Goal: Information Seeking & Learning: Learn about a topic

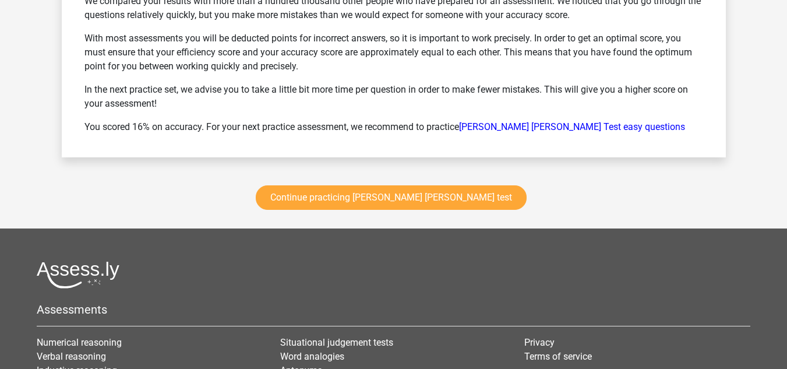
scroll to position [1631, 0]
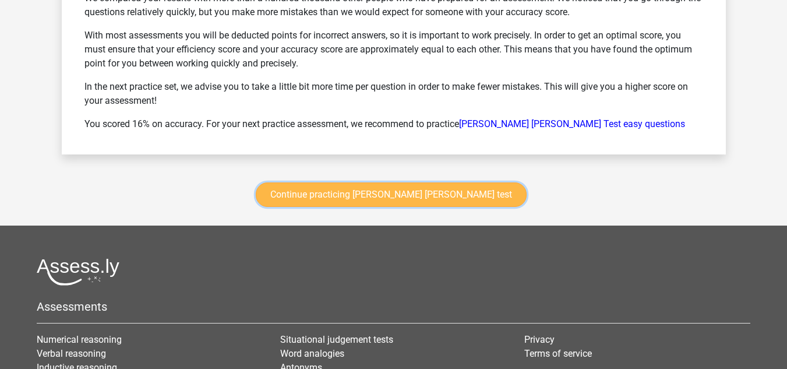
click at [360, 200] on link "Continue practicing watson glaser test" at bounding box center [391, 194] width 271 height 24
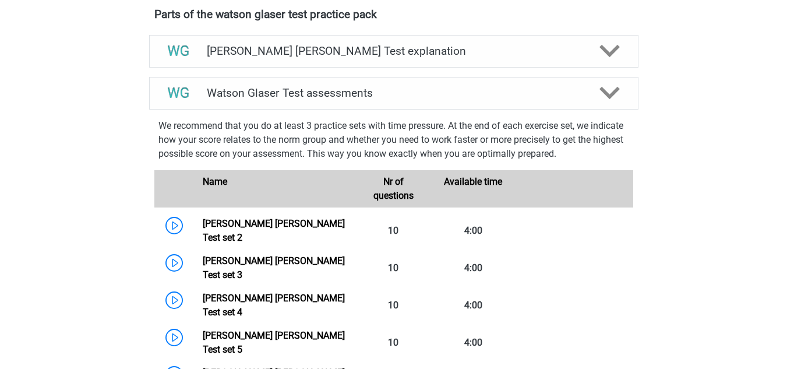
scroll to position [375, 0]
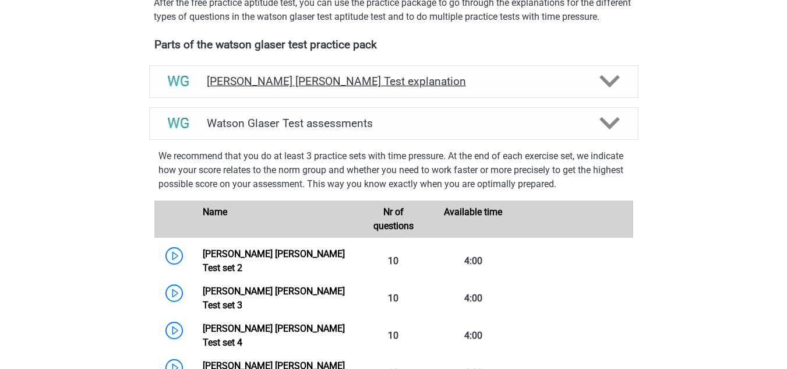
click at [607, 91] on icon at bounding box center [609, 81] width 20 height 20
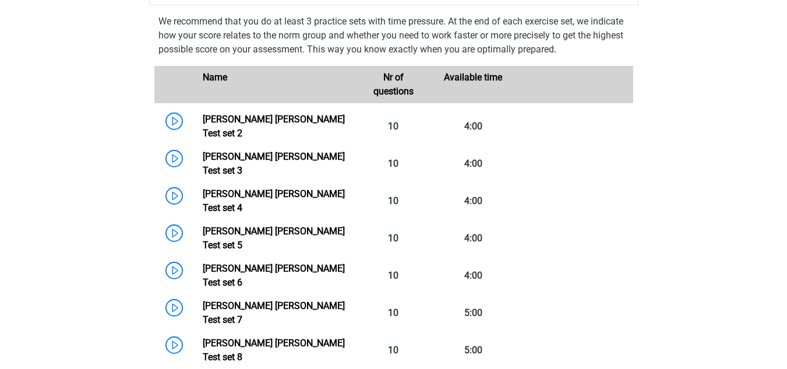
scroll to position [957, 0]
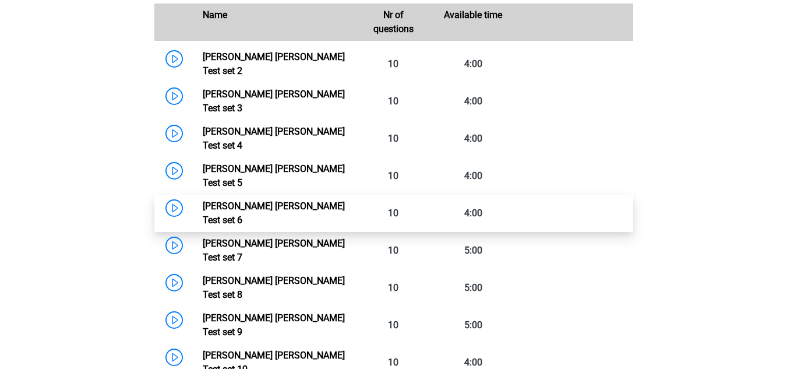
click at [203, 200] on link "Watson Glaser Test set 6" at bounding box center [274, 212] width 142 height 25
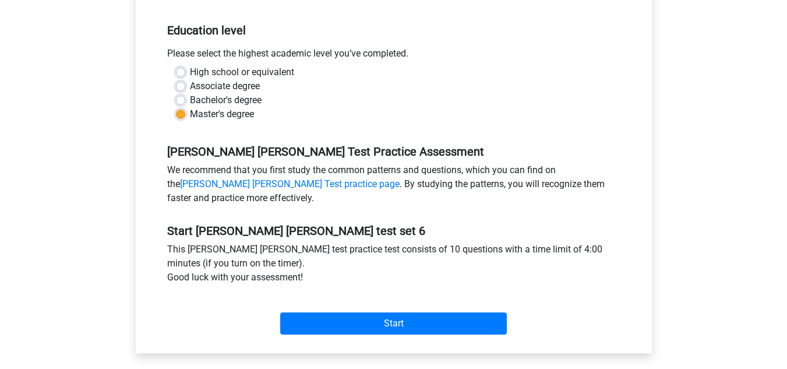
scroll to position [408, 0]
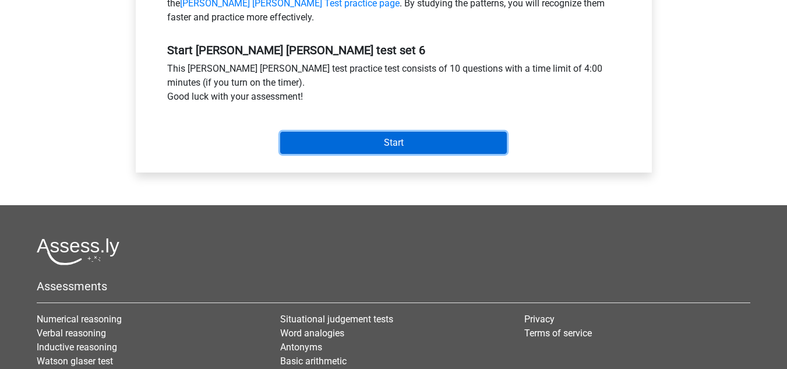
click at [340, 146] on input "Start" at bounding box center [393, 143] width 227 height 22
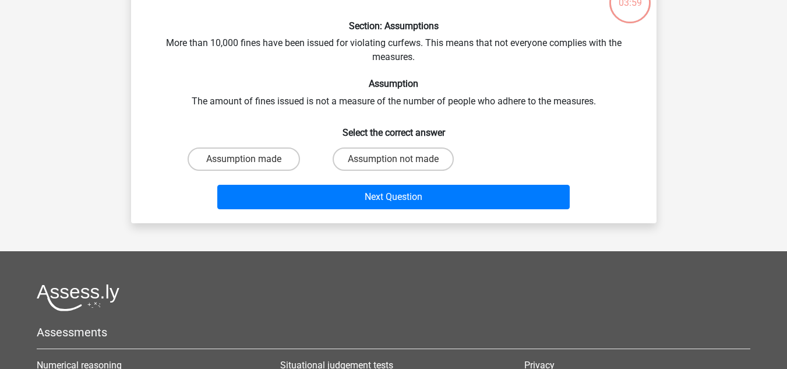
scroll to position [58, 0]
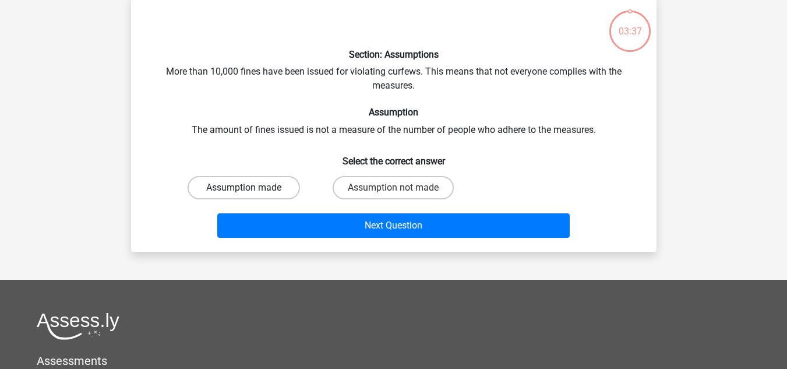
click at [279, 190] on label "Assumption made" at bounding box center [244, 187] width 112 height 23
click at [251, 190] on input "Assumption made" at bounding box center [247, 192] width 8 height 8
radio input "true"
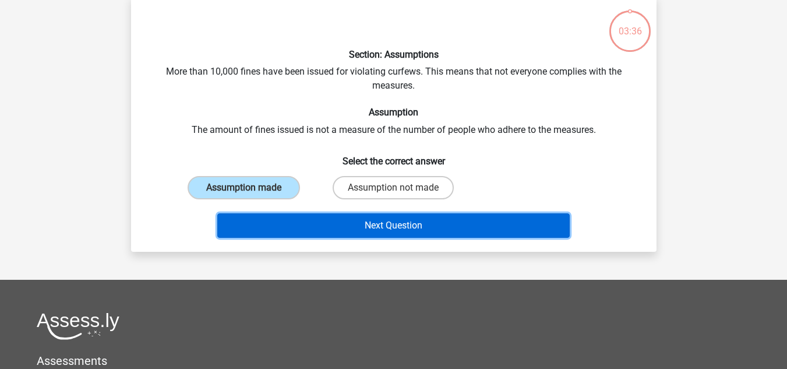
click at [340, 221] on button "Next Question" at bounding box center [393, 225] width 352 height 24
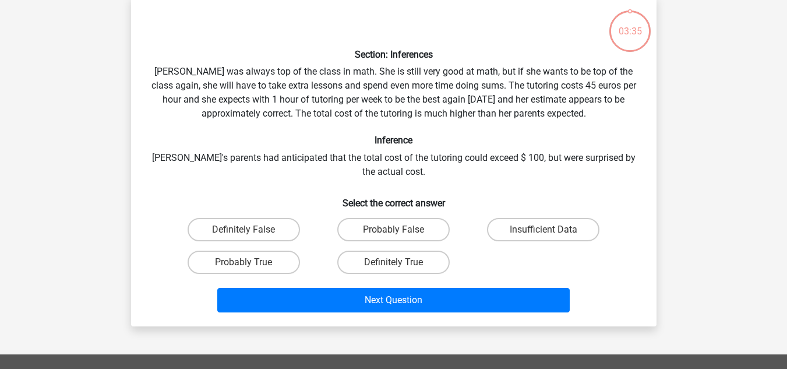
scroll to position [54, 0]
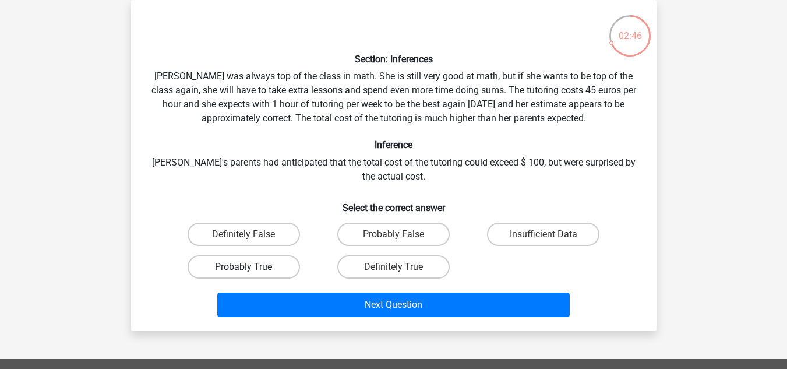
click at [257, 272] on label "Probably True" at bounding box center [244, 266] width 112 height 23
click at [251, 272] on input "Probably True" at bounding box center [247, 271] width 8 height 8
radio input "true"
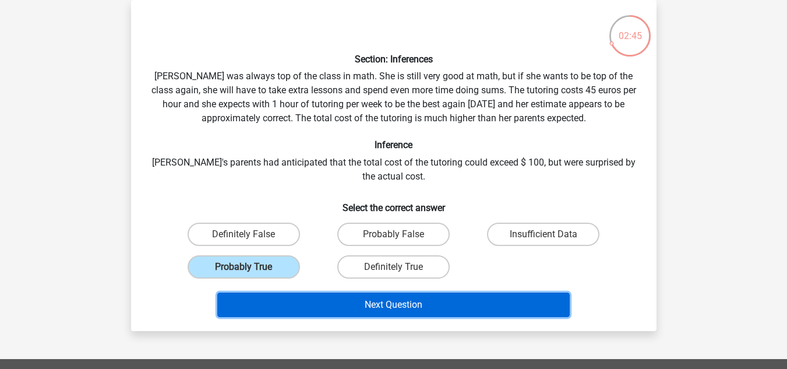
click at [349, 306] on button "Next Question" at bounding box center [393, 304] width 352 height 24
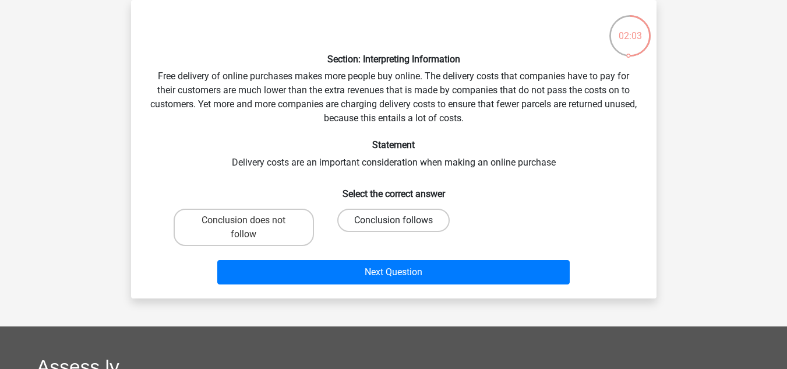
click at [357, 224] on label "Conclusion follows" at bounding box center [393, 219] width 112 height 23
click at [393, 224] on input "Conclusion follows" at bounding box center [397, 224] width 8 height 8
radio input "true"
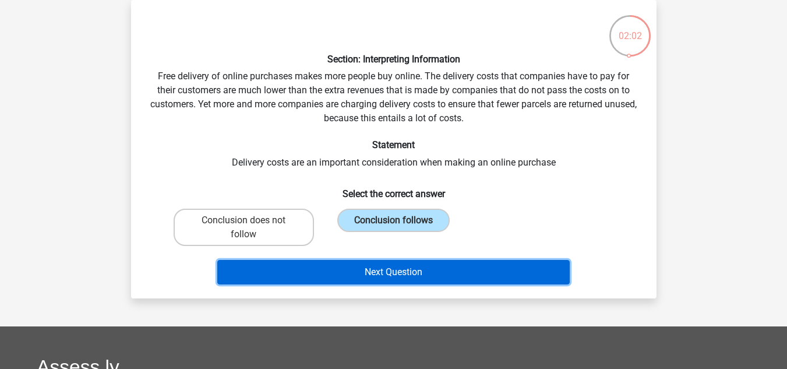
click at [369, 270] on button "Next Question" at bounding box center [393, 272] width 352 height 24
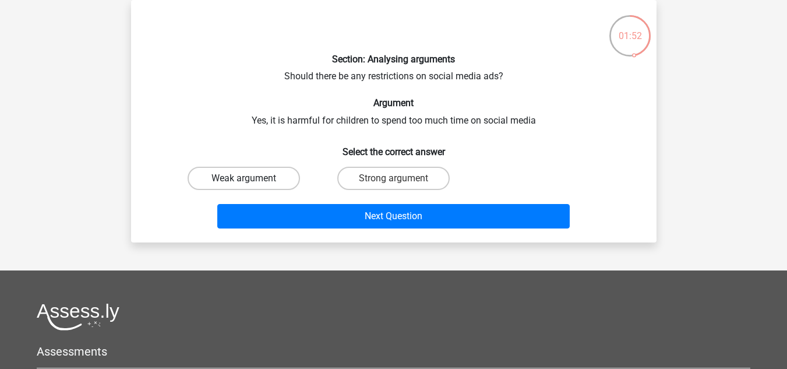
click at [288, 178] on label "Weak argument" at bounding box center [244, 178] width 112 height 23
click at [251, 178] on input "Weak argument" at bounding box center [247, 182] width 8 height 8
radio input "true"
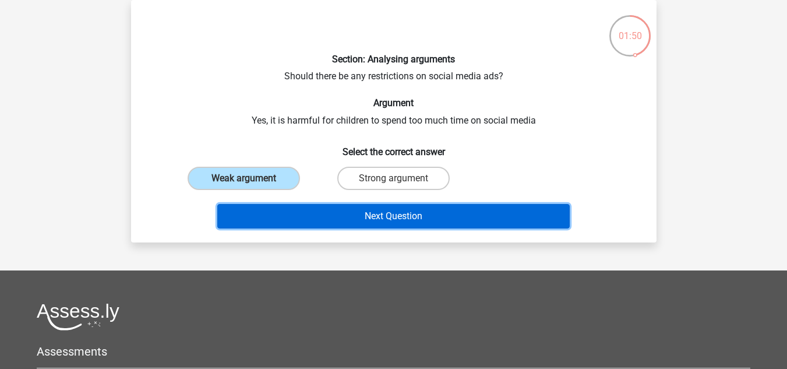
click at [366, 211] on button "Next Question" at bounding box center [393, 216] width 352 height 24
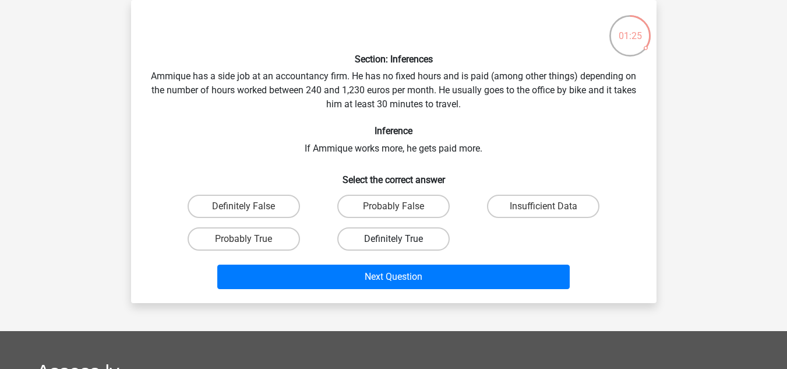
click at [356, 239] on label "Definitely True" at bounding box center [393, 238] width 112 height 23
click at [393, 239] on input "Definitely True" at bounding box center [397, 243] width 8 height 8
radio input "true"
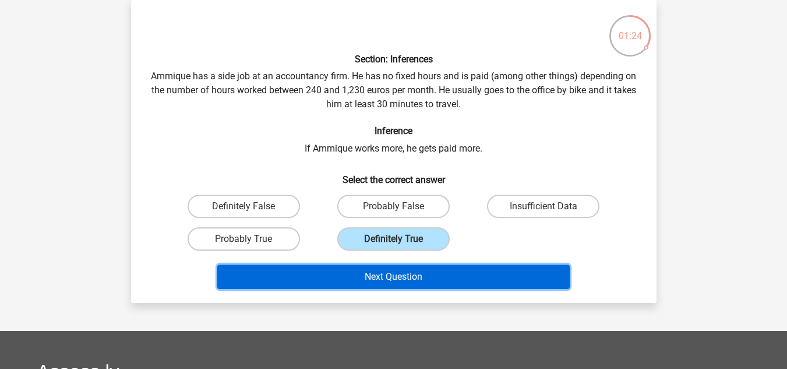
click at [367, 273] on button "Next Question" at bounding box center [393, 276] width 352 height 24
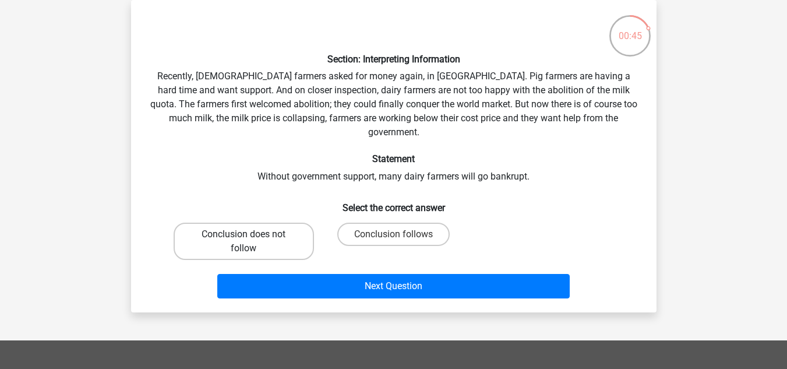
click at [282, 234] on label "Conclusion does not follow" at bounding box center [244, 240] width 140 height 37
click at [251, 234] on input "Conclusion does not follow" at bounding box center [247, 238] width 8 height 8
radio input "true"
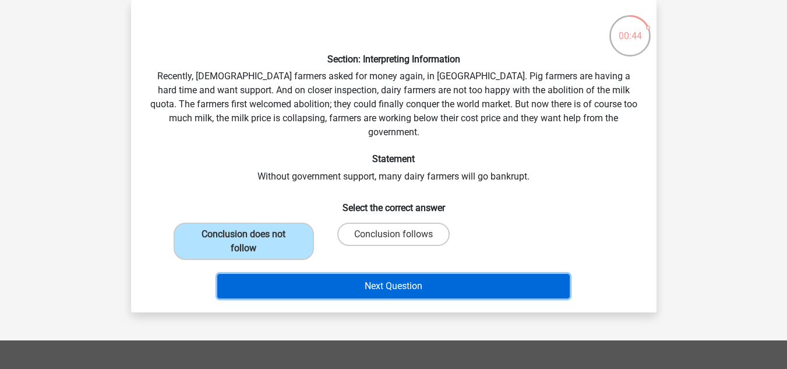
click at [365, 274] on button "Next Question" at bounding box center [393, 286] width 352 height 24
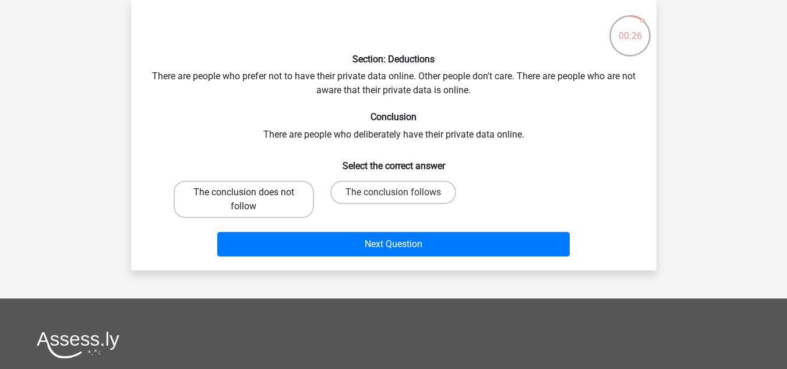
click at [282, 197] on label "The conclusion does not follow" at bounding box center [244, 199] width 140 height 37
click at [251, 197] on input "The conclusion does not follow" at bounding box center [247, 196] width 8 height 8
radio input "true"
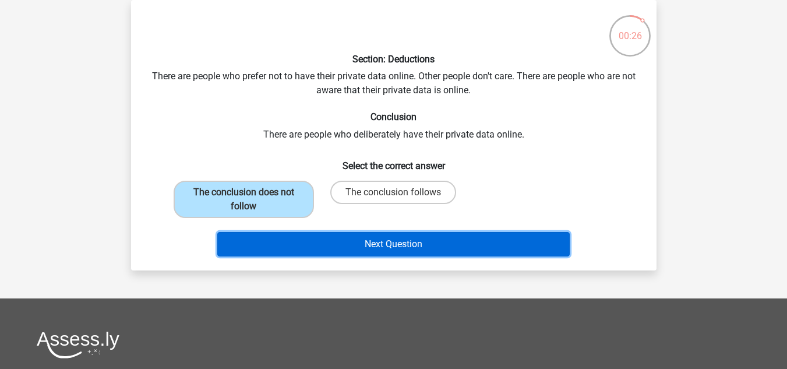
click at [342, 237] on button "Next Question" at bounding box center [393, 244] width 352 height 24
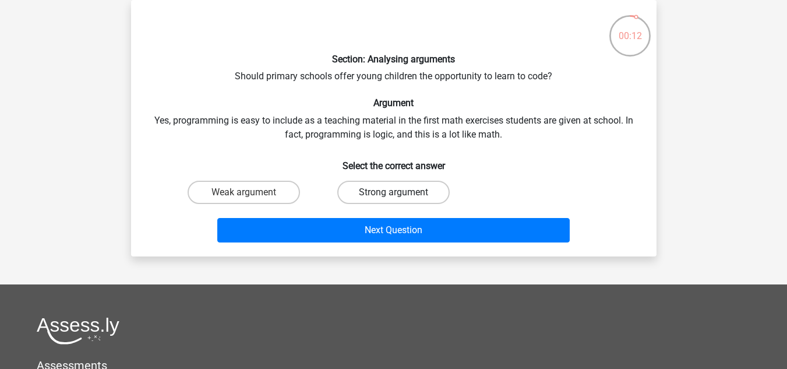
click at [349, 190] on label "Strong argument" at bounding box center [393, 192] width 112 height 23
click at [393, 192] on input "Strong argument" at bounding box center [397, 196] width 8 height 8
radio input "true"
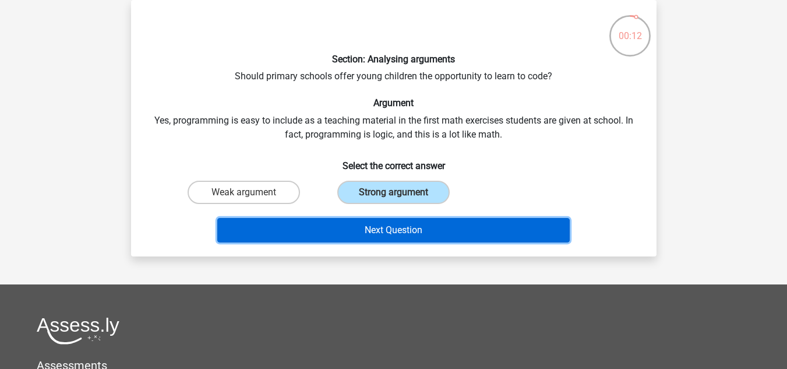
click at [355, 231] on button "Next Question" at bounding box center [393, 230] width 352 height 24
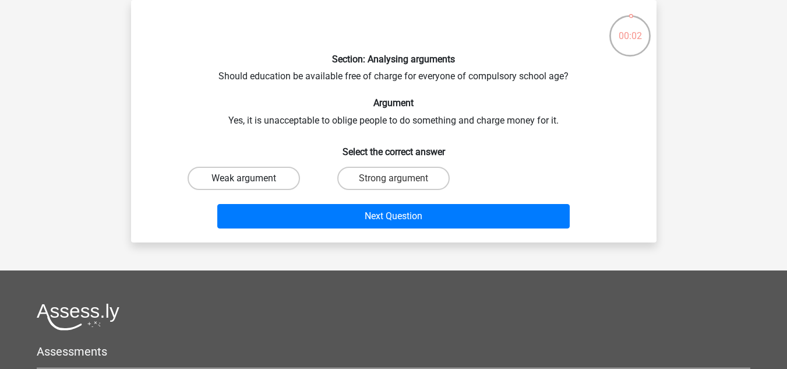
click at [277, 184] on label "Weak argument" at bounding box center [244, 178] width 112 height 23
click at [251, 184] on input "Weak argument" at bounding box center [247, 182] width 8 height 8
radio input "true"
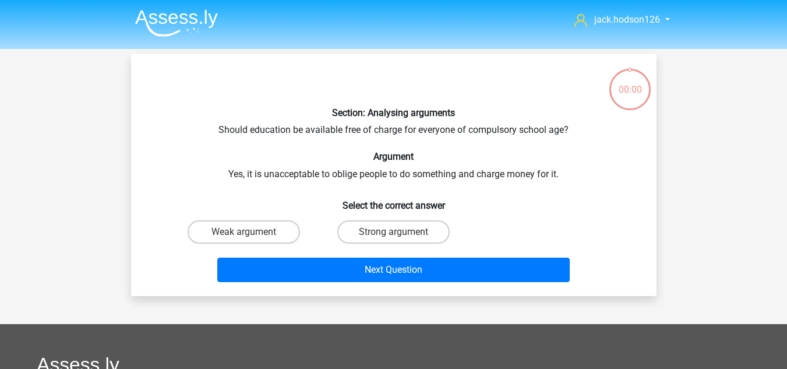
scroll to position [54, 0]
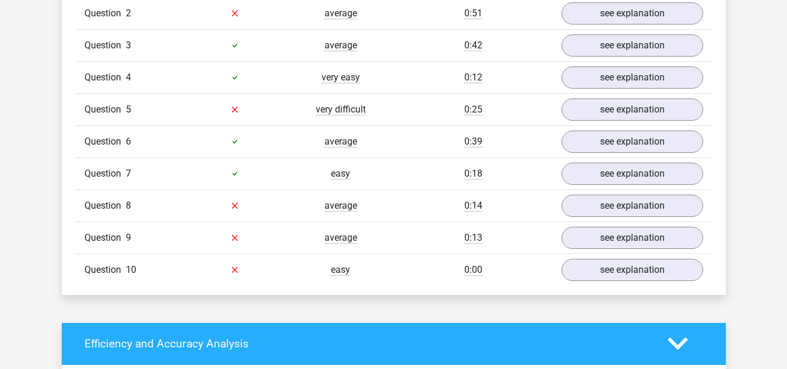
scroll to position [757, 0]
